Goal: Information Seeking & Learning: Learn about a topic

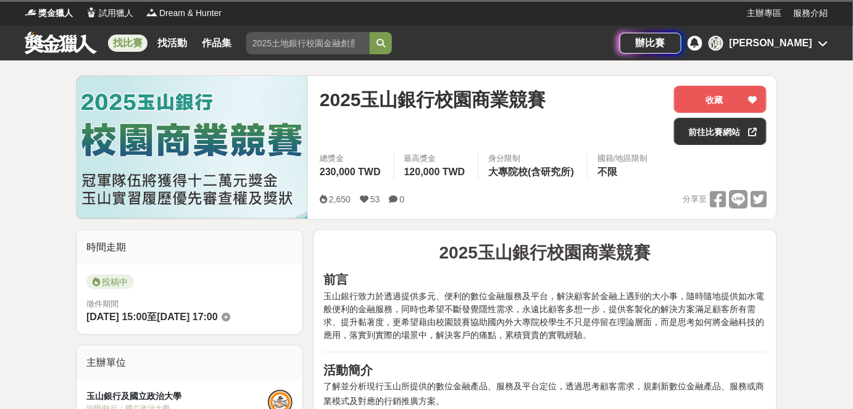
click at [303, 195] on div at bounding box center [192, 147] width 231 height 143
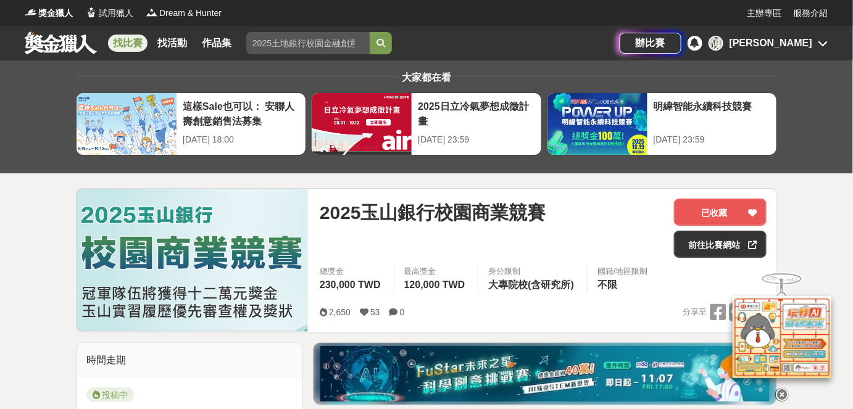
click at [369, 204] on span "2025玉山銀行校園商業競賽" at bounding box center [433, 213] width 226 height 28
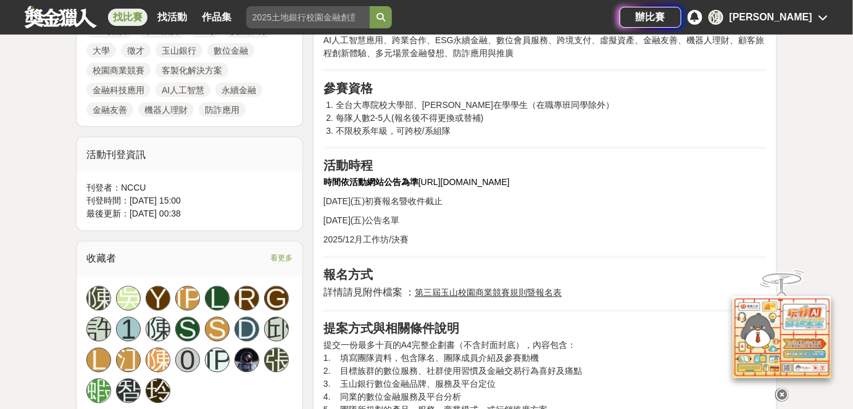
scroll to position [673, 0]
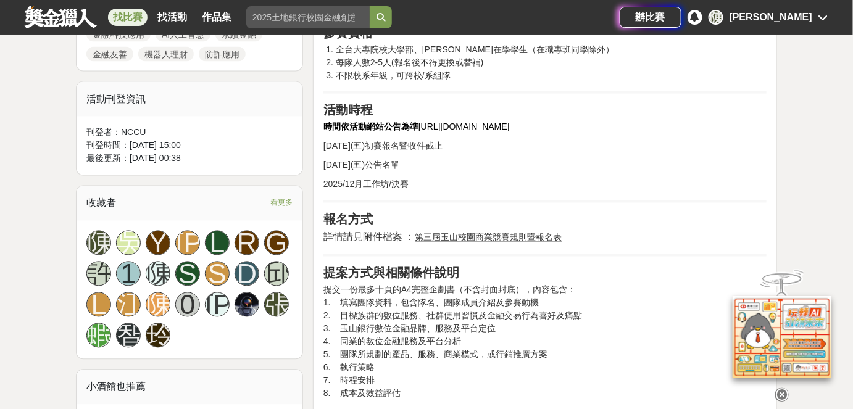
click at [498, 236] on u "第三屆玉山校園商業競賽規則暨報名表" at bounding box center [488, 238] width 147 height 10
click at [431, 236] on u "第三屆玉山校園商業競賽規則暨報名表" at bounding box center [488, 238] width 147 height 10
drag, startPoint x: 417, startPoint y: 236, endPoint x: 573, endPoint y: 236, distance: 156.7
click at [578, 236] on p "詳情請見附件檔案 ： 第三屆玉山校園商業競賽規則暨報名表" at bounding box center [544, 237] width 443 height 15
copy u "第三屆玉山校園商業競賽規則暨報名表"
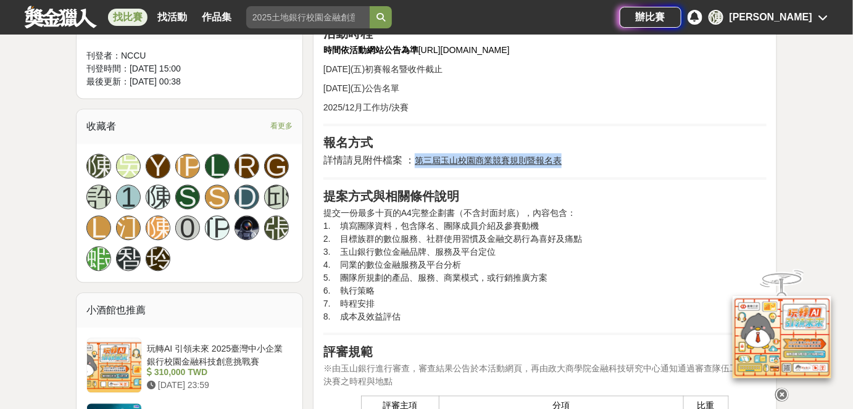
scroll to position [841, 0]
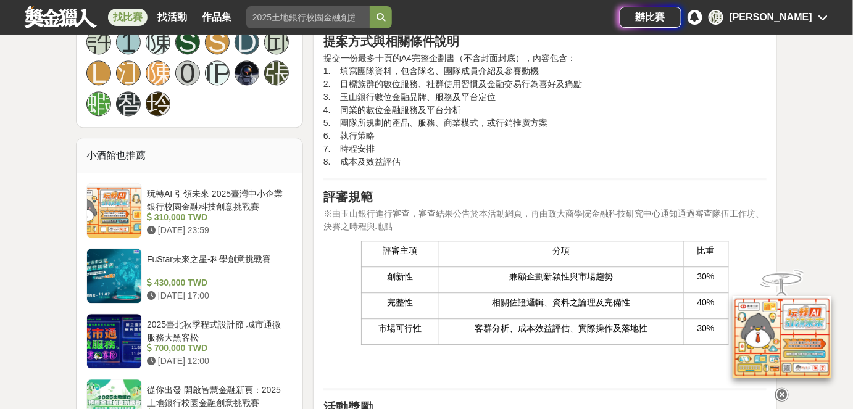
scroll to position [953, 0]
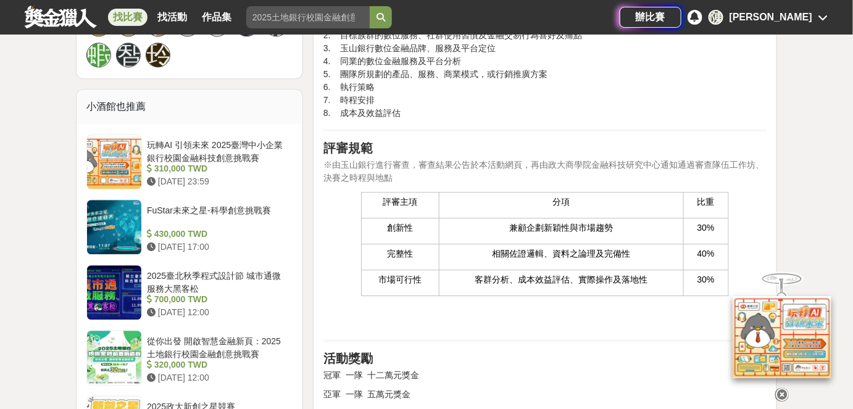
click at [785, 393] on icon at bounding box center [782, 395] width 14 height 14
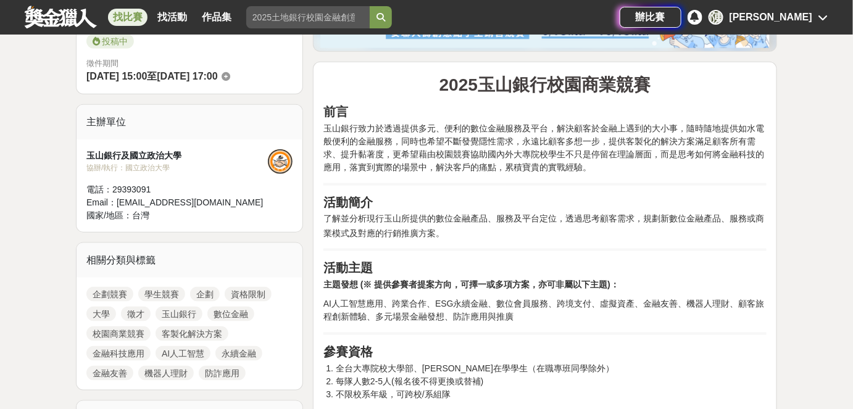
scroll to position [168, 0]
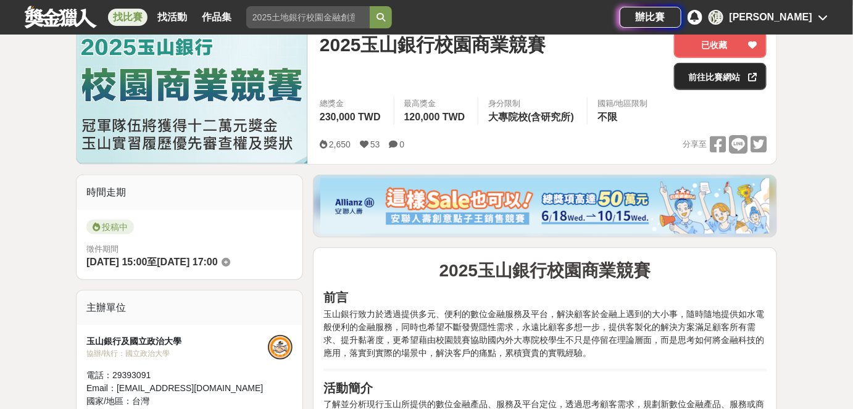
click at [723, 75] on link "前往比賽網站" at bounding box center [720, 76] width 93 height 27
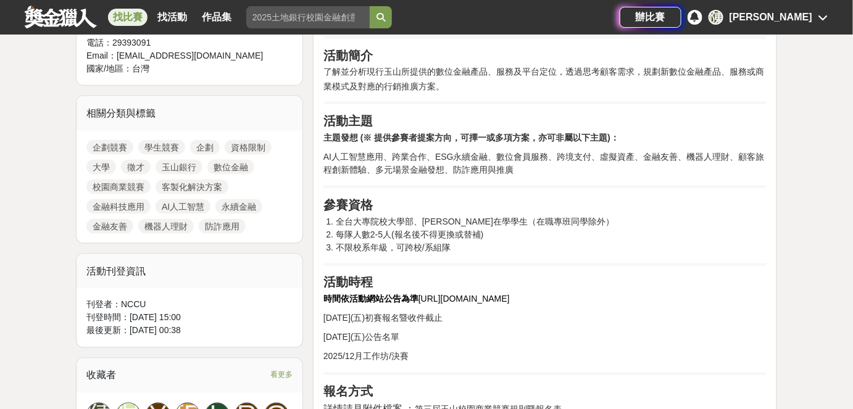
scroll to position [617, 0]
